Goal: Information Seeking & Learning: Learn about a topic

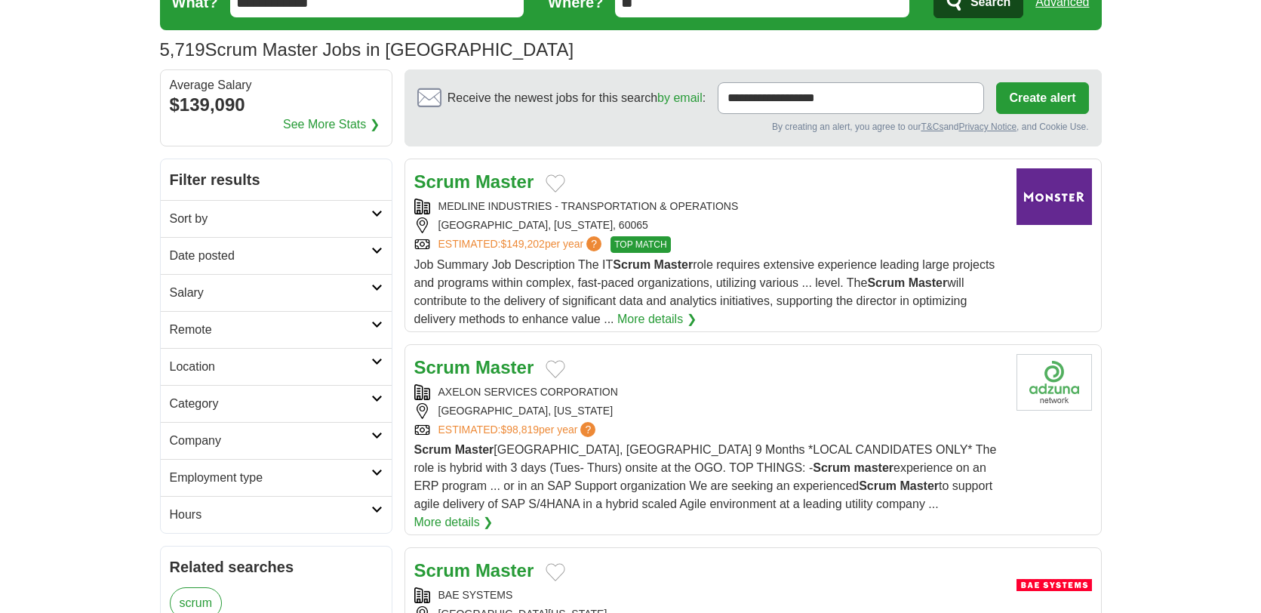
scroll to position [73, 0]
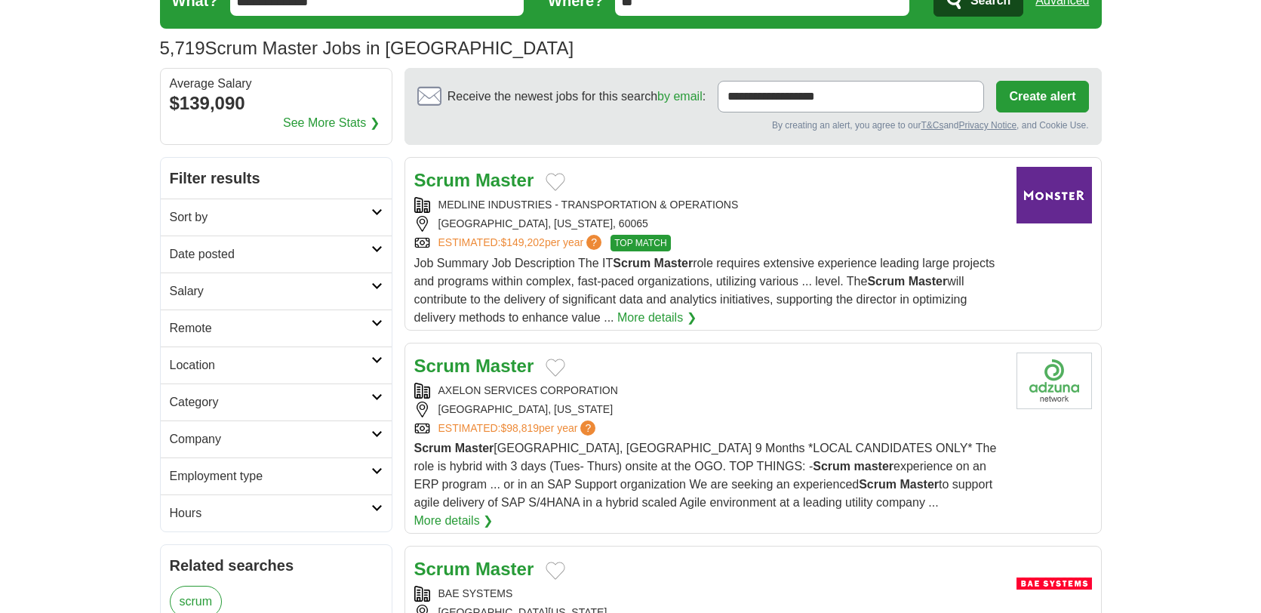
click at [242, 328] on h2 "Remote" at bounding box center [271, 328] width 202 height 18
click at [209, 368] on link "Remote jobs" at bounding box center [204, 364] width 68 height 13
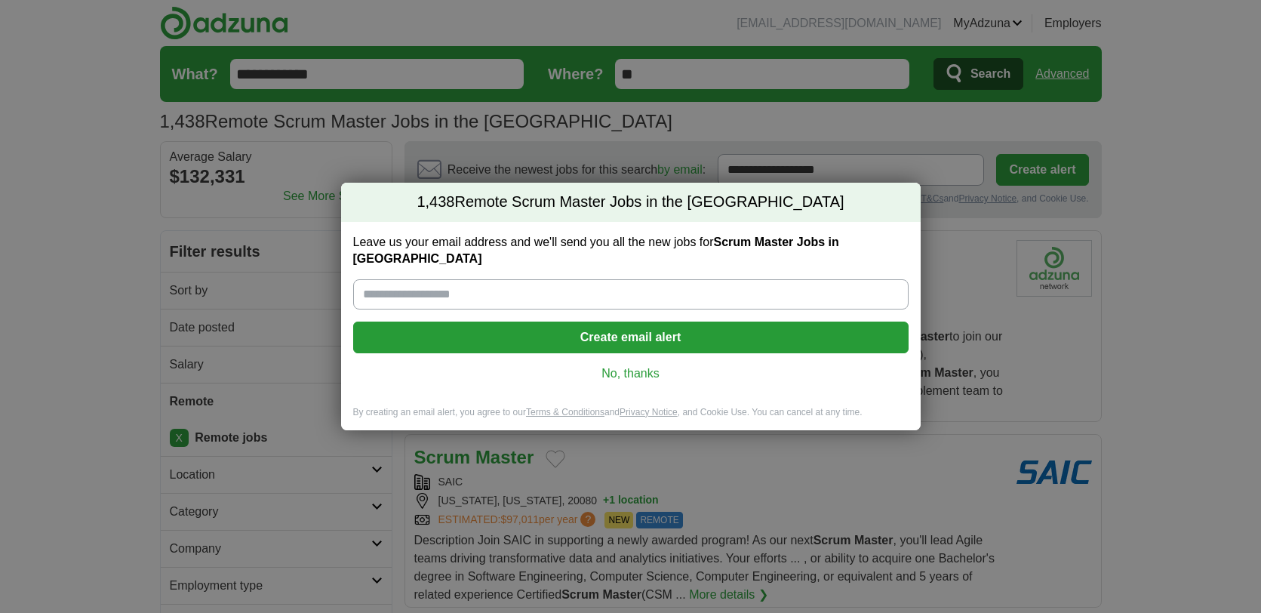
click at [623, 365] on link "No, thanks" at bounding box center [630, 373] width 531 height 17
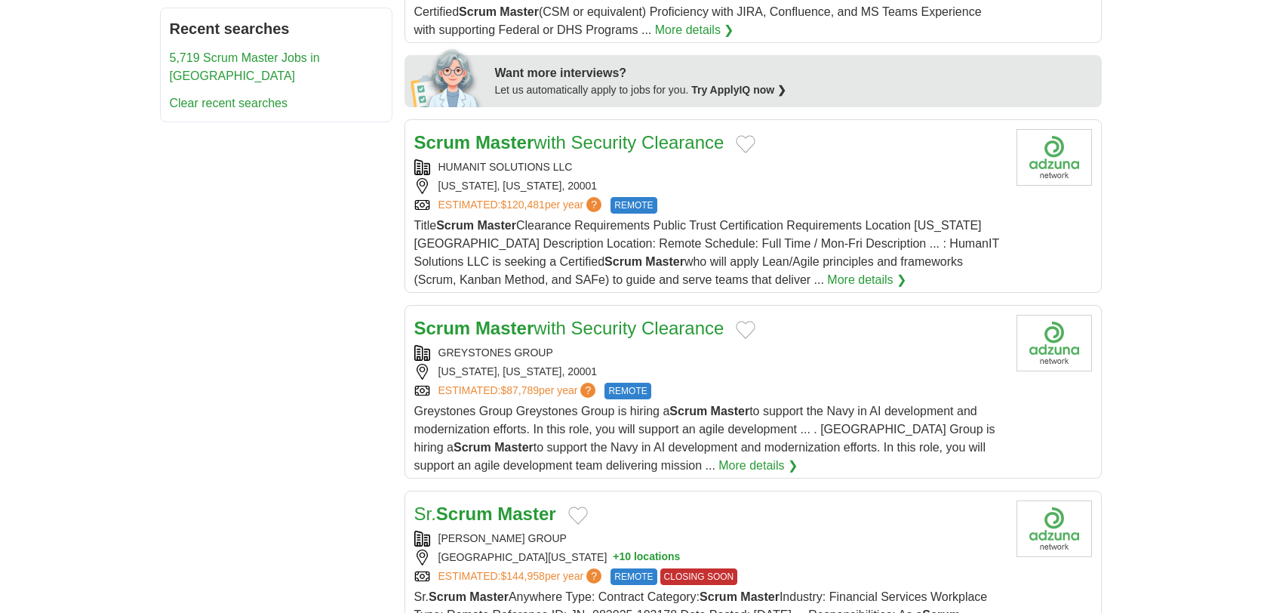
scroll to position [754, 0]
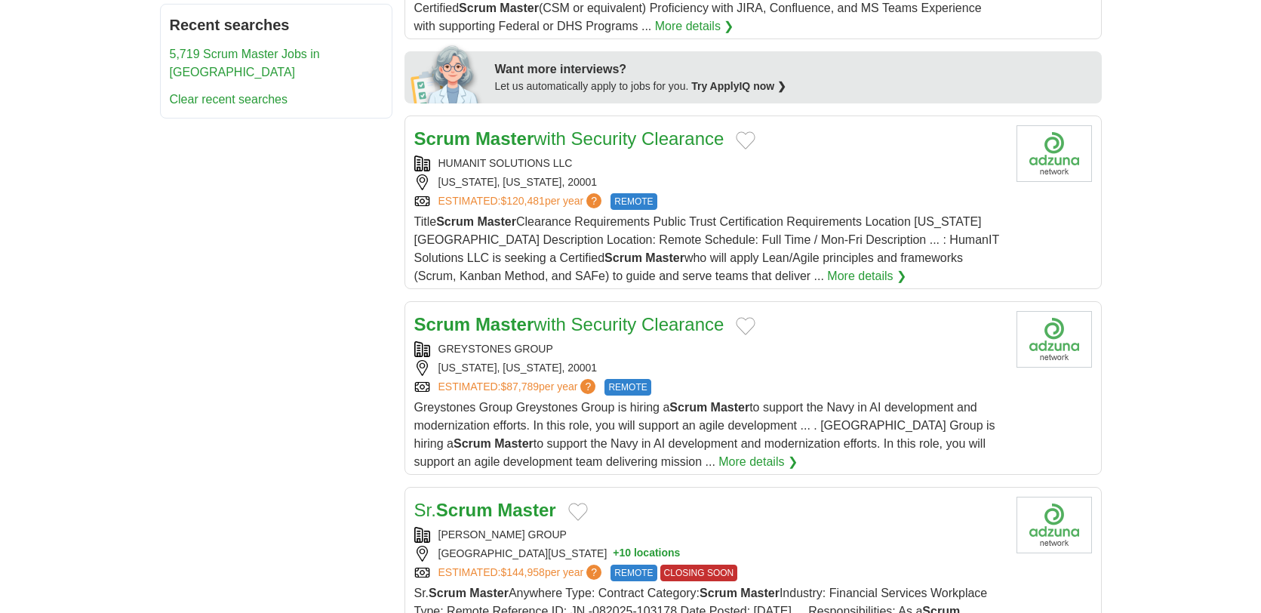
click at [514, 314] on strong "Master" at bounding box center [504, 324] width 58 height 20
